Goal: Transaction & Acquisition: Purchase product/service

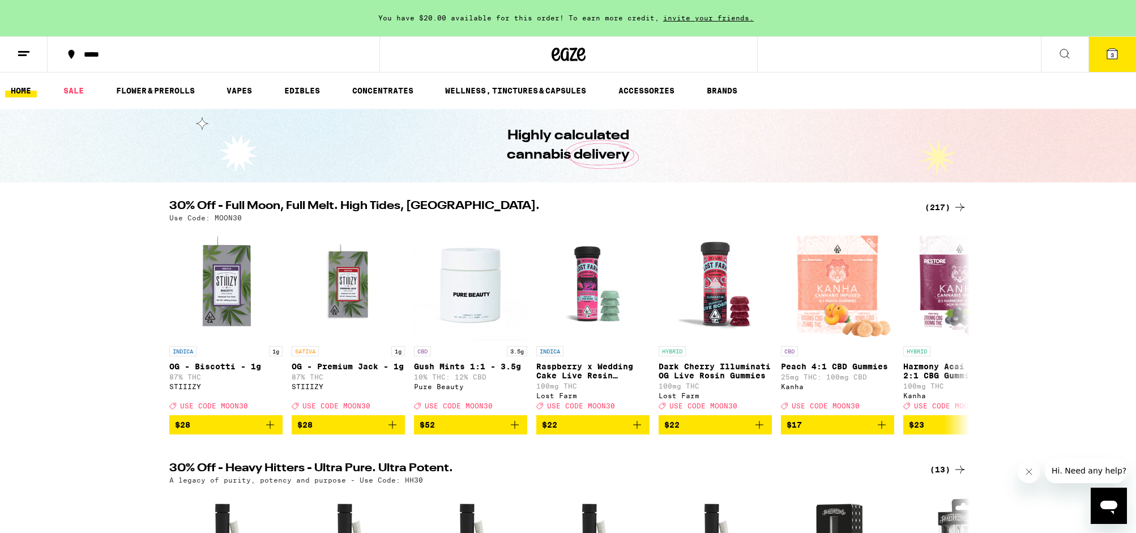
click at [942, 202] on div "(217)" at bounding box center [946, 207] width 42 height 14
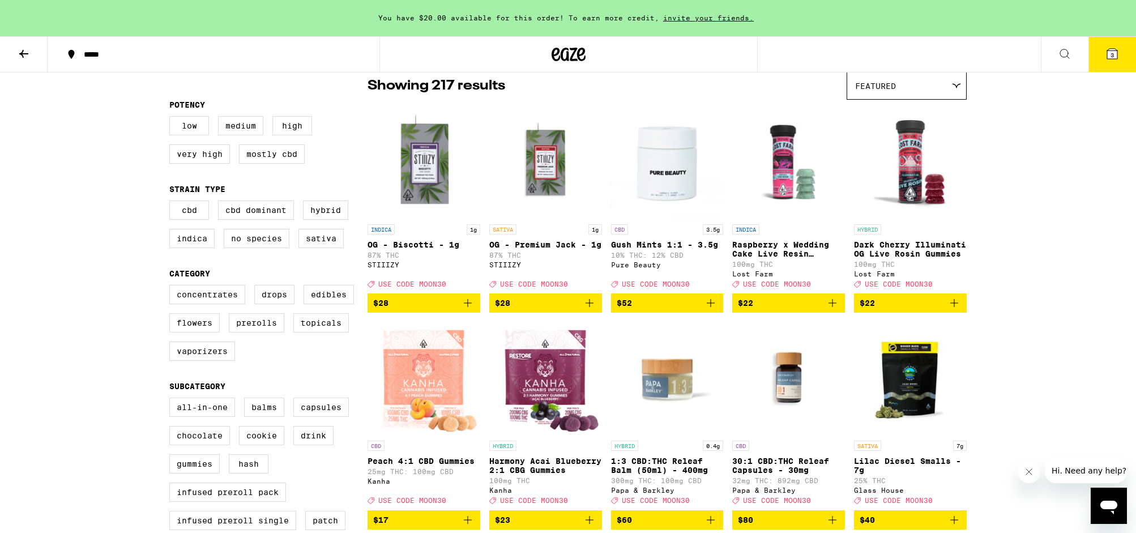
scroll to position [99, 0]
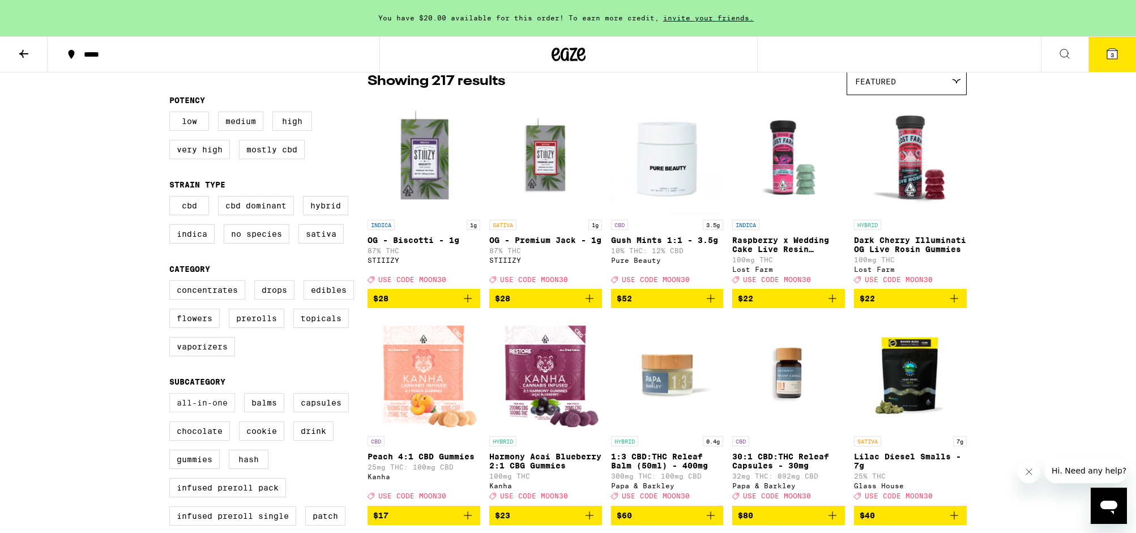
click at [207, 412] on label "All-In-One" at bounding box center [202, 402] width 66 height 19
click at [172, 395] on input "All-In-One" at bounding box center [172, 395] width 1 height 1
checkbox input "true"
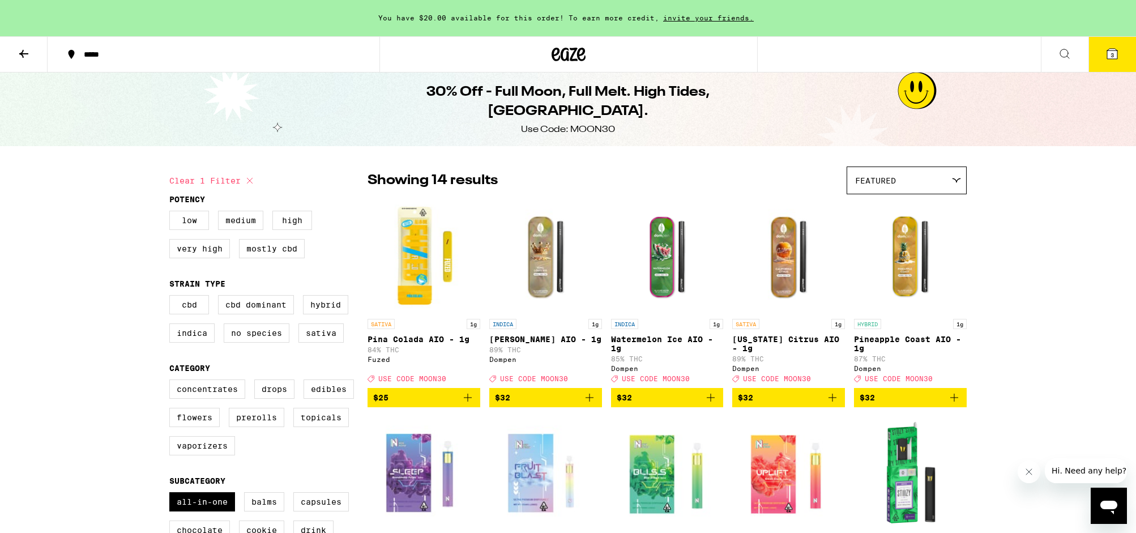
scroll to position [1, 0]
click at [22, 50] on icon at bounding box center [24, 54] width 14 height 14
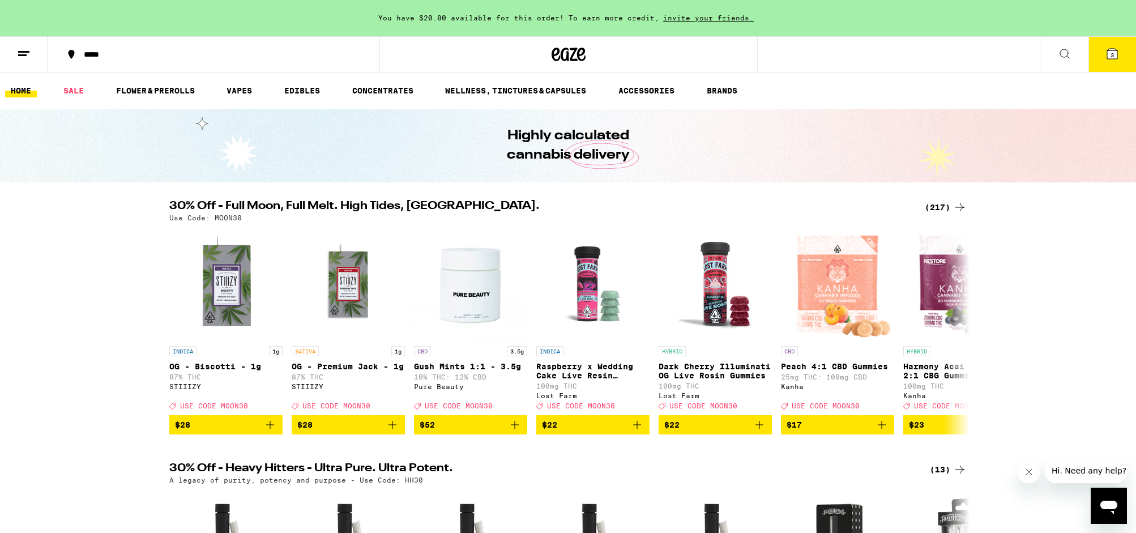
click at [17, 90] on link "HOME" at bounding box center [21, 91] width 32 height 14
click at [16, 52] on button at bounding box center [24, 55] width 48 height 36
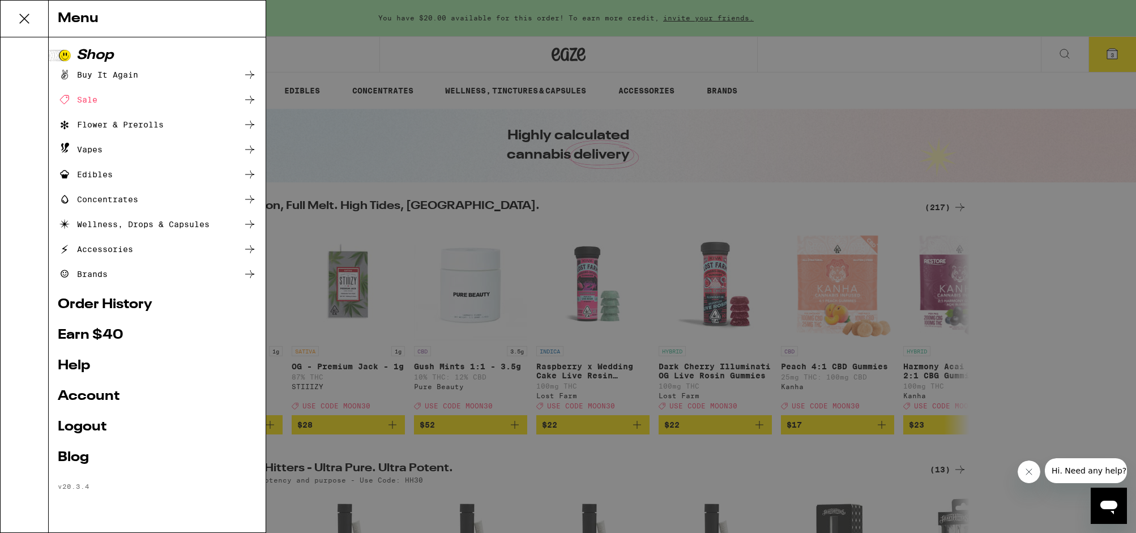
click at [118, 302] on link "Order History" at bounding box center [157, 305] width 199 height 14
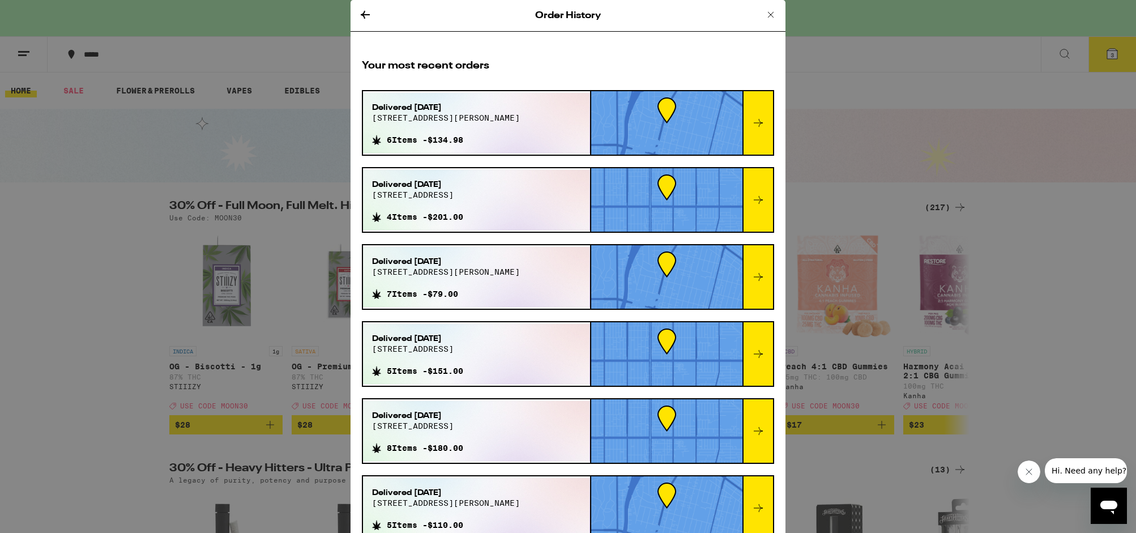
click at [67, 273] on div "Order History Your most recent orders Delivered [DATE] [STREET_ADDRESS][PERSON_…" at bounding box center [568, 266] width 1136 height 533
click at [372, 13] on div "Order History" at bounding box center [568, 16] width 435 height 32
click at [364, 14] on icon at bounding box center [365, 15] width 9 height 8
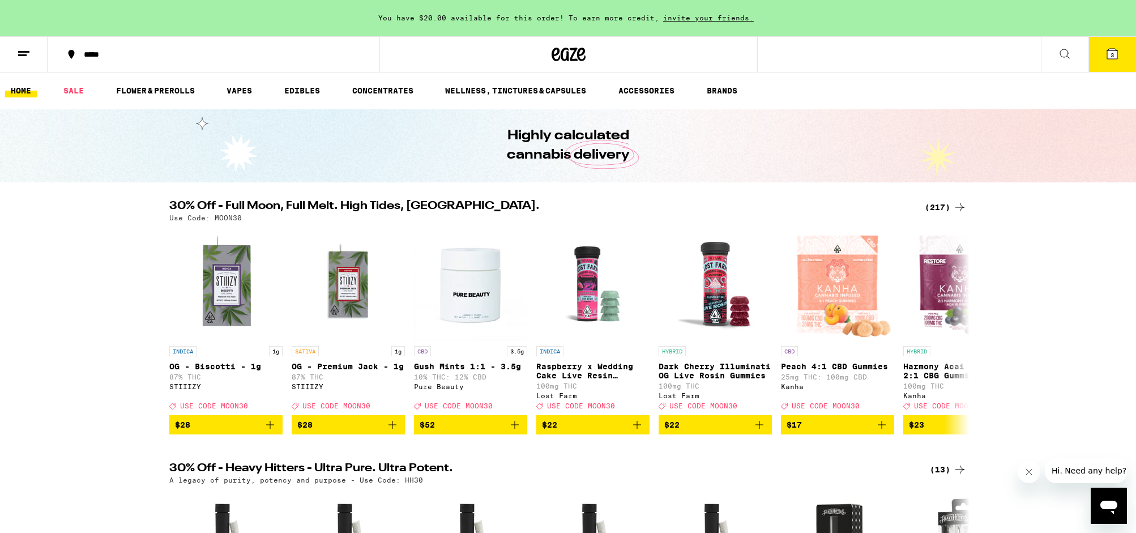
click at [937, 206] on div "(217)" at bounding box center [946, 207] width 42 height 14
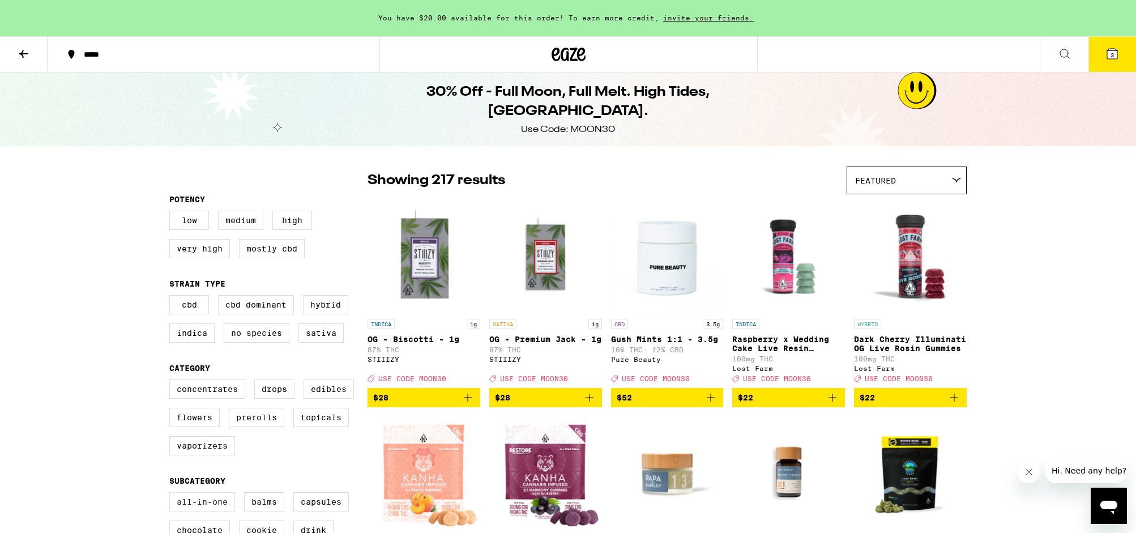
click at [198, 511] on label "All-In-One" at bounding box center [202, 501] width 66 height 19
click at [172, 494] on input "All-In-One" at bounding box center [172, 494] width 1 height 1
checkbox input "true"
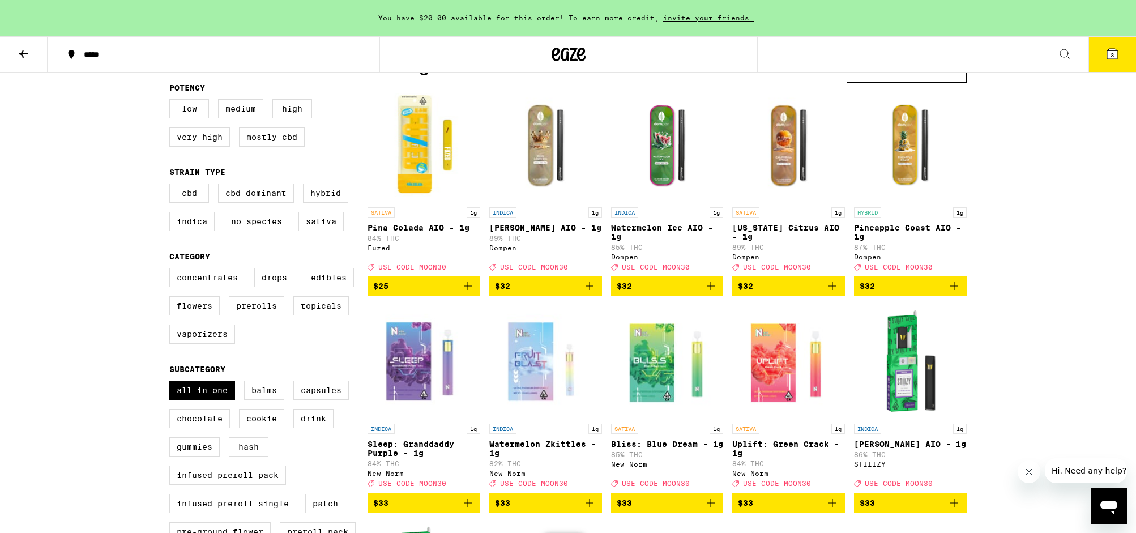
scroll to position [97, 0]
